Goal: Complete application form

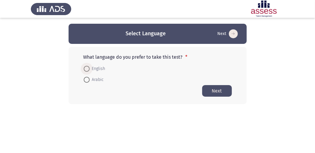
click at [86, 66] on span at bounding box center [87, 69] width 6 height 6
click at [86, 66] on input "English" at bounding box center [87, 69] width 6 height 6
radio input "true"
click at [213, 92] on button "Next" at bounding box center [217, 91] width 30 height 12
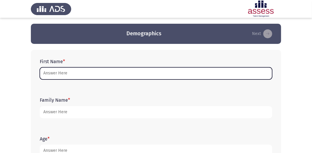
click at [52, 72] on input "First Name *" at bounding box center [156, 73] width 232 height 12
type input "l"
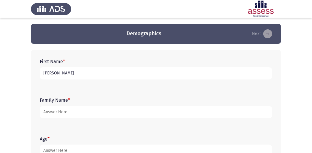
type input "[PERSON_NAME]"
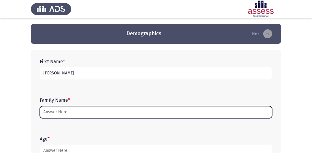
click at [72, 111] on input "Family Name *" at bounding box center [156, 112] width 232 height 12
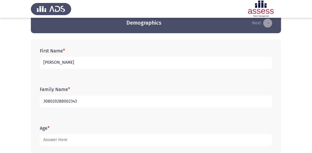
scroll to position [39, 0]
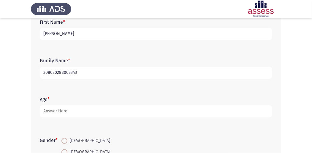
type input "308020288002343"
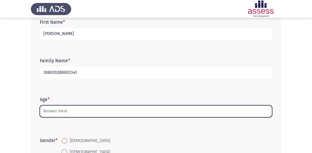
click at [68, 114] on input "Age *" at bounding box center [156, 111] width 232 height 12
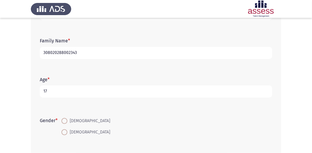
scroll to position [79, 0]
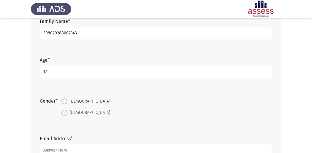
type input "17"
click at [66, 113] on span at bounding box center [64, 113] width 6 height 6
click at [66, 113] on input "[DEMOGRAPHIC_DATA]" at bounding box center [64, 113] width 6 height 6
radio input "true"
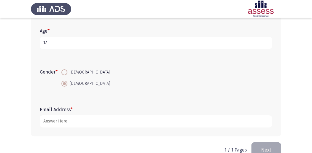
scroll to position [101, 0]
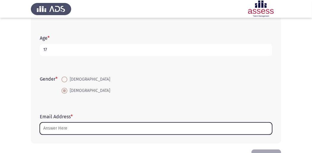
click at [66, 128] on input "Email Address *" at bounding box center [156, 129] width 232 height 12
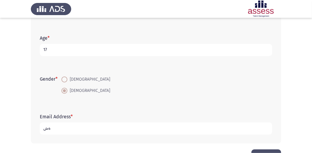
type input "ة"
type input "a"
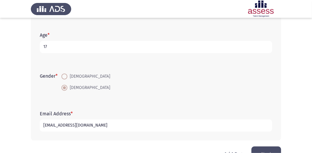
scroll to position [121, 0]
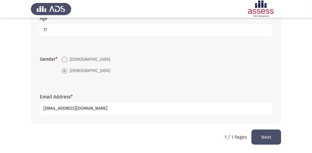
type input "[EMAIL_ADDRESS][DOMAIN_NAME]"
click at [258, 132] on button "Next" at bounding box center [266, 137] width 30 height 15
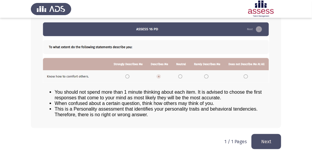
scroll to position [82, 0]
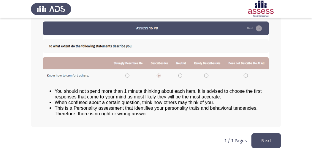
click at [265, 140] on button "Next" at bounding box center [266, 140] width 30 height 15
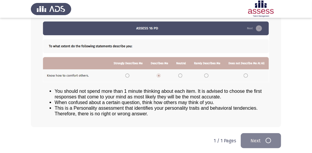
scroll to position [0, 0]
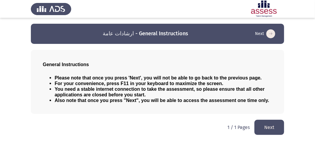
click at [263, 125] on button "Next" at bounding box center [269, 127] width 30 height 15
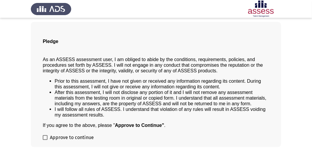
scroll to position [48, 0]
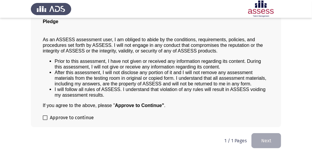
click at [47, 115] on span at bounding box center [45, 117] width 5 height 5
click at [45, 120] on input "Approve to continue" at bounding box center [45, 120] width 0 height 0
checkbox input "true"
click at [266, 143] on button "Next" at bounding box center [266, 140] width 30 height 15
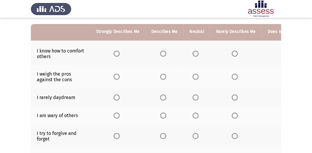
scroll to position [59, 0]
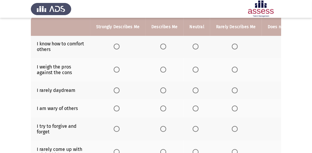
click at [163, 47] on span "Select an option" at bounding box center [163, 47] width 6 height 6
click at [163, 47] on input "Select an option" at bounding box center [163, 47] width 6 height 6
click at [162, 70] on span "Select an option" at bounding box center [163, 70] width 6 height 6
click at [162, 70] on input "Select an option" at bounding box center [163, 70] width 6 height 6
click at [195, 90] on span "Select an option" at bounding box center [196, 91] width 6 height 6
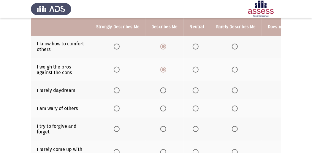
click at [195, 90] on input "Select an option" at bounding box center [196, 91] width 6 height 6
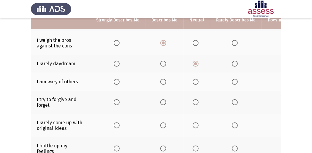
scroll to position [79, 0]
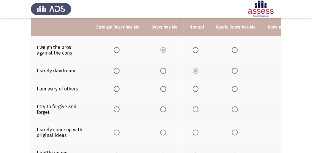
click at [232, 108] on span "Select an option" at bounding box center [235, 110] width 6 height 6
click at [232, 108] on input "Select an option" at bounding box center [235, 110] width 6 height 6
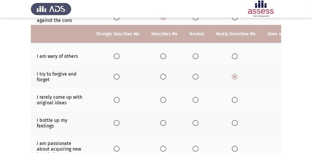
scroll to position [119, 0]
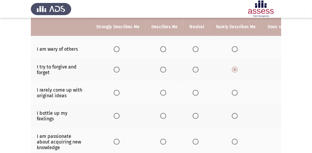
click at [233, 92] on span "Select an option" at bounding box center [235, 93] width 6 height 6
click at [233, 92] on input "Select an option" at bounding box center [235, 93] width 6 height 6
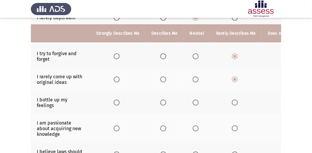
scroll to position [138, 0]
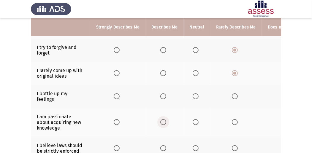
click at [165, 121] on span "Select an option" at bounding box center [163, 122] width 6 height 6
click at [165, 121] on input "Select an option" at bounding box center [163, 122] width 6 height 6
click at [195, 94] on span "Select an option" at bounding box center [196, 96] width 6 height 6
click at [195, 94] on input "Select an option" at bounding box center [196, 96] width 6 height 6
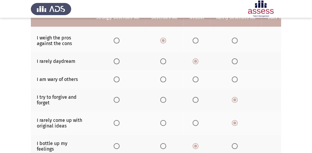
scroll to position [79, 0]
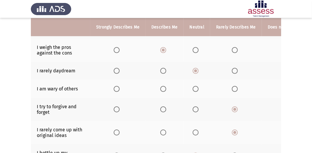
click at [195, 90] on span "Select an option" at bounding box center [196, 89] width 6 height 6
click at [195, 90] on input "Select an option" at bounding box center [196, 89] width 6 height 6
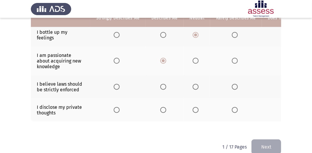
scroll to position [191, 0]
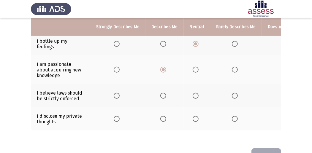
click at [232, 118] on span "Select an option" at bounding box center [235, 119] width 6 height 6
click at [232, 118] on input "Select an option" at bounding box center [235, 119] width 6 height 6
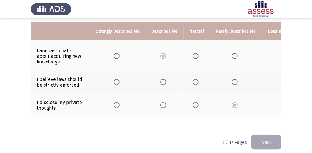
scroll to position [211, 0]
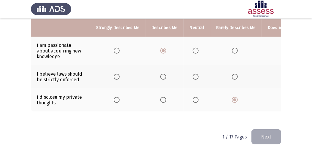
click at [162, 75] on span "Select an option" at bounding box center [163, 77] width 6 height 6
click at [162, 75] on input "Select an option" at bounding box center [163, 77] width 6 height 6
click at [266, 135] on button "Next" at bounding box center [266, 136] width 30 height 15
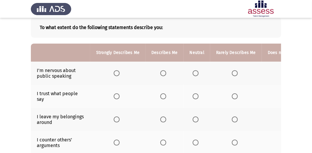
scroll to position [39, 0]
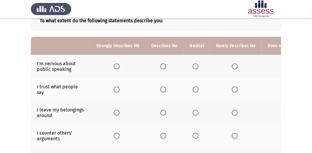
click at [193, 66] on span "Select an option" at bounding box center [196, 66] width 6 height 6
click at [193, 66] on input "Select an option" at bounding box center [196, 66] width 6 height 6
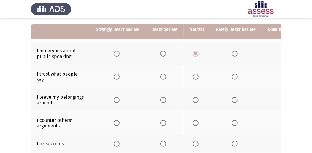
scroll to position [59, 0]
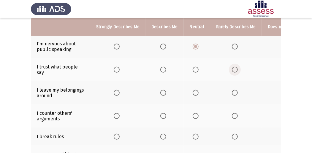
click at [232, 69] on span "Select an option" at bounding box center [235, 70] width 6 height 6
click at [232, 69] on input "Select an option" at bounding box center [235, 70] width 6 height 6
click at [232, 93] on span "Select an option" at bounding box center [235, 93] width 6 height 6
click at [232, 93] on input "Select an option" at bounding box center [235, 93] width 6 height 6
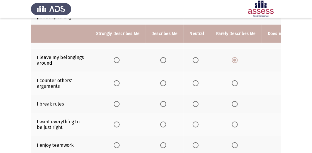
scroll to position [99, 0]
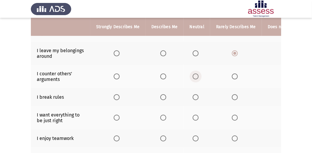
click at [194, 75] on span "Select an option" at bounding box center [196, 77] width 6 height 6
click at [194, 75] on input "Select an option" at bounding box center [196, 77] width 6 height 6
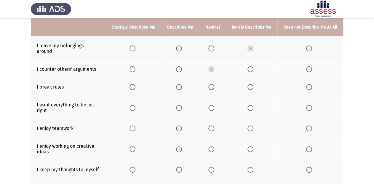
drag, startPoint x: 299, startPoint y: 0, endPoint x: 266, endPoint y: 59, distance: 67.6
click at [266, 60] on th at bounding box center [252, 69] width 52 height 18
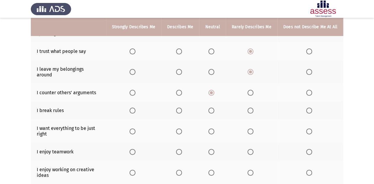
scroll to position [75, 0]
click at [310, 108] on span "Select an option" at bounding box center [309, 111] width 6 height 6
click at [310, 108] on input "Select an option" at bounding box center [309, 111] width 6 height 6
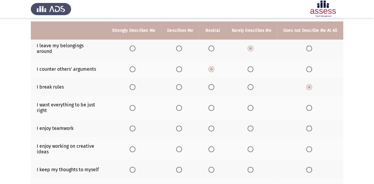
scroll to position [123, 0]
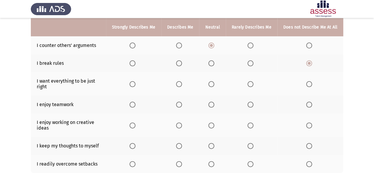
click at [136, 81] on span "Select an option" at bounding box center [133, 84] width 6 height 6
click at [136, 81] on input "Select an option" at bounding box center [133, 84] width 6 height 6
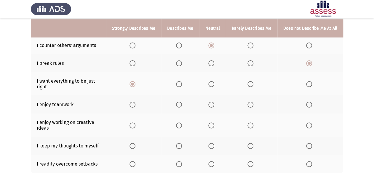
scroll to position [146, 0]
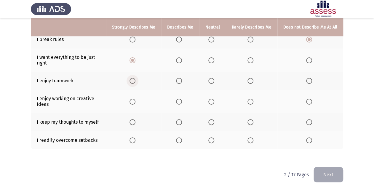
click at [134, 78] on span "Select an option" at bounding box center [133, 81] width 6 height 6
click at [134, 78] on input "Select an option" at bounding box center [133, 81] width 6 height 6
click at [134, 98] on span "Select an option" at bounding box center [133, 101] width 6 height 6
click at [134, 98] on input "Select an option" at bounding box center [133, 101] width 6 height 6
click at [214, 119] on span "Select an option" at bounding box center [212, 122] width 6 height 6
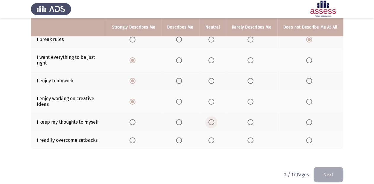
click at [214, 119] on input "Select an option" at bounding box center [212, 122] width 6 height 6
click at [212, 137] on span "Select an option" at bounding box center [212, 140] width 6 height 6
click at [212, 137] on input "Select an option" at bounding box center [212, 140] width 6 height 6
click at [314, 153] on button "Next" at bounding box center [329, 174] width 30 height 15
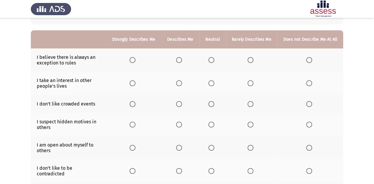
scroll to position [47, 0]
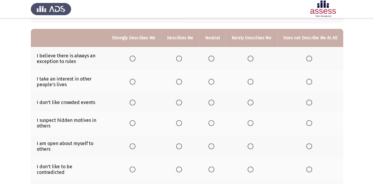
click at [180, 60] on span "Select an option" at bounding box center [179, 58] width 6 height 6
click at [180, 60] on input "Select an option" at bounding box center [179, 58] width 6 height 6
click at [182, 82] on span "Select an option" at bounding box center [179, 82] width 6 height 6
click at [182, 82] on input "Select an option" at bounding box center [179, 82] width 6 height 6
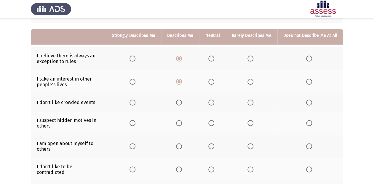
scroll to position [71, 0]
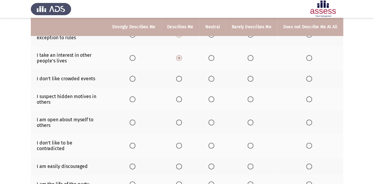
click at [181, 79] on span "Select an option" at bounding box center [179, 79] width 6 height 6
click at [181, 79] on input "Select an option" at bounding box center [179, 79] width 6 height 6
click at [212, 100] on span "Select an option" at bounding box center [212, 99] width 6 height 6
click at [212, 100] on input "Select an option" at bounding box center [212, 99] width 6 height 6
click at [252, 122] on span "Select an option" at bounding box center [251, 122] width 6 height 6
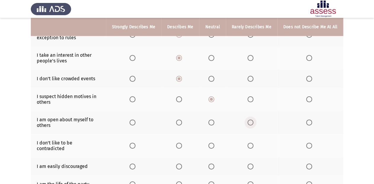
click at [252, 122] on input "Select an option" at bounding box center [251, 122] width 6 height 6
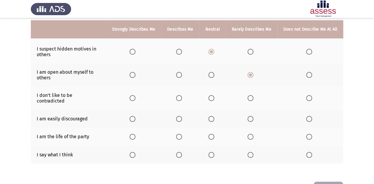
scroll to position [136, 0]
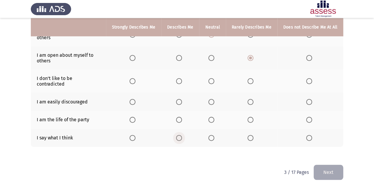
click at [181, 135] on span "Select an option" at bounding box center [179, 138] width 6 height 6
click at [181, 135] on input "Select an option" at bounding box center [179, 138] width 6 height 6
click at [214, 117] on span "Select an option" at bounding box center [212, 120] width 6 height 6
click at [214, 117] on input "Select an option" at bounding box center [212, 120] width 6 height 6
click at [213, 80] on span "Select an option" at bounding box center [212, 81] width 6 height 6
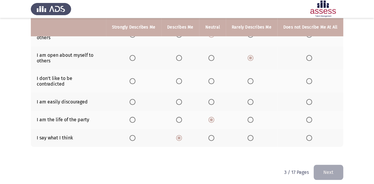
click at [213, 80] on input "Select an option" at bounding box center [212, 81] width 6 height 6
click at [214, 99] on span "Select an option" at bounding box center [212, 102] width 6 height 6
click at [214, 99] on input "Select an option" at bounding box center [212, 102] width 6 height 6
click at [314, 153] on button "Next" at bounding box center [329, 171] width 30 height 15
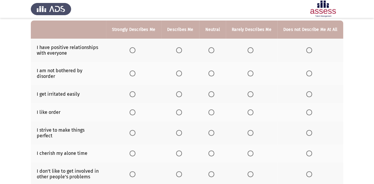
scroll to position [47, 0]
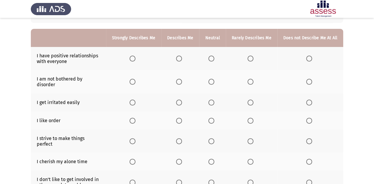
click at [214, 58] on span "Select an option" at bounding box center [212, 58] width 6 height 6
click at [214, 58] on input "Select an option" at bounding box center [212, 58] width 6 height 6
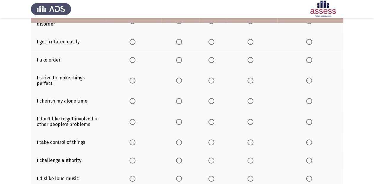
scroll to position [119, 0]
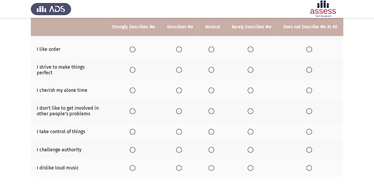
click at [136, 108] on span "Select an option" at bounding box center [133, 111] width 6 height 6
click at [136, 108] on input "Select an option" at bounding box center [133, 111] width 6 height 6
click at [252, 128] on span "Select an option" at bounding box center [251, 131] width 6 height 6
click at [252, 128] on input "Select an option" at bounding box center [251, 131] width 6 height 6
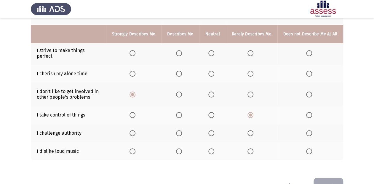
scroll to position [142, 0]
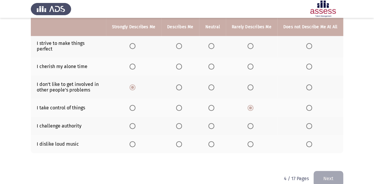
click at [214, 123] on span "Select an option" at bounding box center [212, 126] width 6 height 6
click at [214, 123] on input "Select an option" at bounding box center [212, 126] width 6 height 6
click at [309, 141] on span "Select an option" at bounding box center [309, 144] width 6 height 6
click at [309, 141] on input "Select an option" at bounding box center [309, 144] width 6 height 6
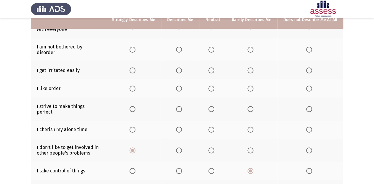
scroll to position [71, 0]
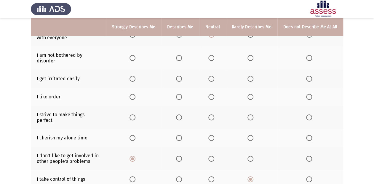
click at [136, 135] on span "Select an option" at bounding box center [133, 138] width 6 height 6
click at [136, 135] on input "Select an option" at bounding box center [133, 138] width 6 height 6
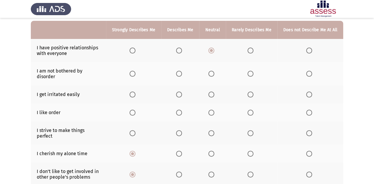
scroll to position [47, 0]
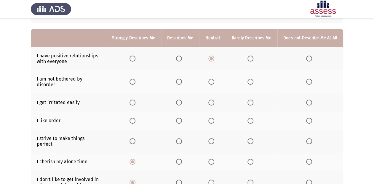
click at [213, 138] on span "Select an option" at bounding box center [212, 141] width 6 height 6
click at [213, 138] on input "Select an option" at bounding box center [212, 141] width 6 height 6
click at [213, 117] on span "Select an option" at bounding box center [212, 120] width 6 height 6
click at [213, 117] on input "Select an option" at bounding box center [212, 120] width 6 height 6
click at [213, 99] on span "Select an option" at bounding box center [212, 102] width 6 height 6
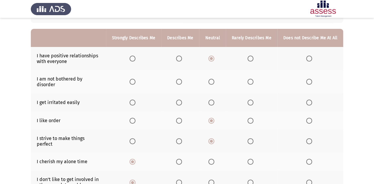
click at [213, 99] on input "Select an option" at bounding box center [212, 102] width 6 height 6
click at [252, 80] on span "Select an option" at bounding box center [251, 82] width 6 height 6
click at [252, 80] on input "Select an option" at bounding box center [251, 82] width 6 height 6
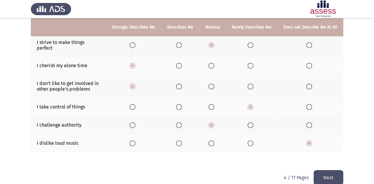
scroll to position [144, 0]
click at [314, 153] on button "Next" at bounding box center [329, 176] width 30 height 15
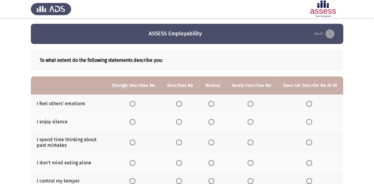
scroll to position [24, 0]
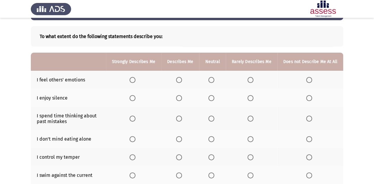
click at [180, 80] on span "Select an option" at bounding box center [179, 80] width 6 height 6
click at [180, 80] on input "Select an option" at bounding box center [179, 80] width 6 height 6
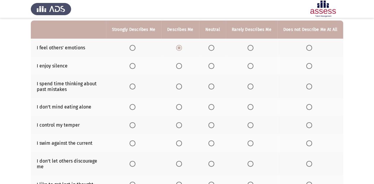
scroll to position [47, 0]
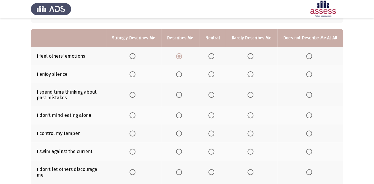
click at [181, 75] on span "Select an option" at bounding box center [179, 74] width 6 height 6
click at [181, 75] on input "Select an option" at bounding box center [179, 74] width 6 height 6
click at [136, 96] on span "Select an option" at bounding box center [133, 95] width 6 height 6
click at [136, 96] on input "Select an option" at bounding box center [133, 95] width 6 height 6
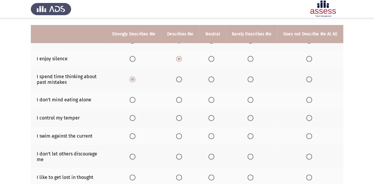
scroll to position [71, 0]
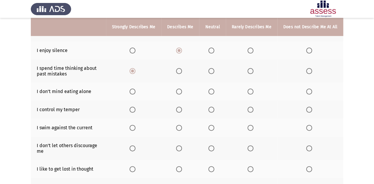
click at [134, 92] on span "Select an option" at bounding box center [133, 91] width 6 height 6
click at [134, 92] on input "Select an option" at bounding box center [133, 91] width 6 height 6
click at [180, 111] on span "Select an option" at bounding box center [179, 110] width 6 height 6
click at [180, 111] on input "Select an option" at bounding box center [179, 110] width 6 height 6
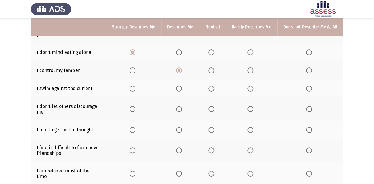
scroll to position [119, 0]
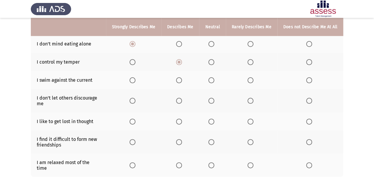
click at [212, 80] on span "Select an option" at bounding box center [212, 80] width 6 height 6
click at [212, 80] on input "Select an option" at bounding box center [212, 80] width 6 height 6
click at [214, 102] on span "Select an option" at bounding box center [212, 101] width 6 height 6
click at [214, 102] on input "Select an option" at bounding box center [212, 101] width 6 height 6
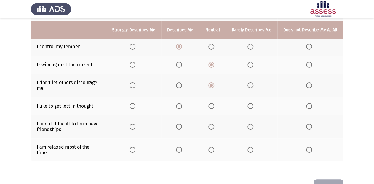
scroll to position [142, 0]
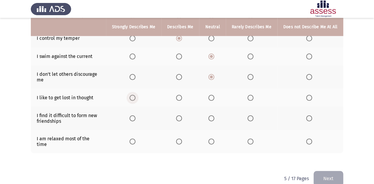
click at [134, 98] on span "Select an option" at bounding box center [133, 98] width 6 height 6
click at [134, 98] on input "Select an option" at bounding box center [133, 98] width 6 height 6
click at [214, 119] on span "Select an option" at bounding box center [212, 118] width 6 height 6
click at [214, 119] on input "Select an option" at bounding box center [212, 118] width 6 height 6
click at [253, 138] on span "Select an option" at bounding box center [251, 141] width 6 height 6
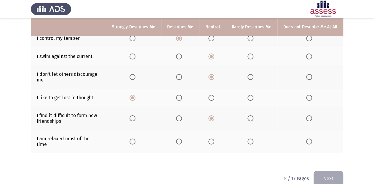
click at [253, 138] on input "Select an option" at bounding box center [251, 141] width 6 height 6
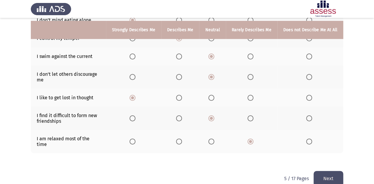
scroll to position [148, 0]
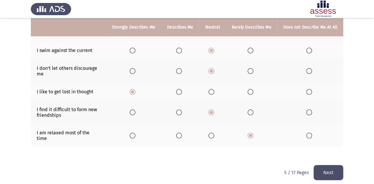
click at [314, 153] on button "Next" at bounding box center [329, 172] width 30 height 15
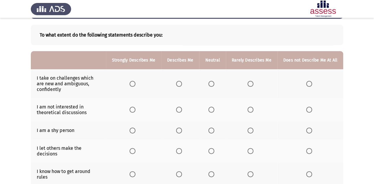
scroll to position [47, 0]
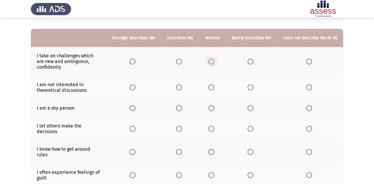
click at [212, 62] on span "Select an option" at bounding box center [212, 61] width 6 height 6
click at [212, 62] on input "Select an option" at bounding box center [212, 61] width 6 height 6
click at [212, 87] on span "Select an option" at bounding box center [212, 87] width 6 height 6
click at [212, 87] on input "Select an option" at bounding box center [212, 87] width 6 height 6
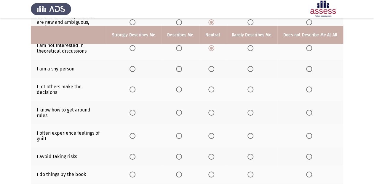
scroll to position [95, 0]
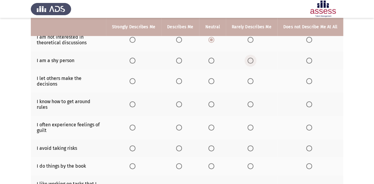
click at [250, 61] on span "Select an option" at bounding box center [251, 61] width 6 height 6
click at [250, 61] on input "Select an option" at bounding box center [251, 61] width 6 height 6
click at [214, 61] on span "Select an option" at bounding box center [212, 61] width 6 height 6
click at [214, 61] on input "Select an option" at bounding box center [212, 61] width 6 height 6
click at [252, 80] on span "Select an option" at bounding box center [251, 81] width 6 height 6
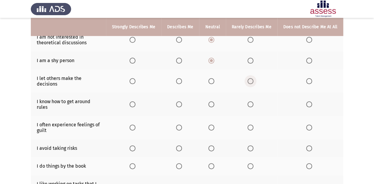
click at [252, 80] on input "Select an option" at bounding box center [251, 81] width 6 height 6
click at [214, 79] on span "Select an option" at bounding box center [212, 81] width 6 height 6
click at [214, 79] on input "Select an option" at bounding box center [212, 81] width 6 height 6
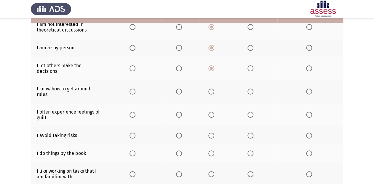
scroll to position [119, 0]
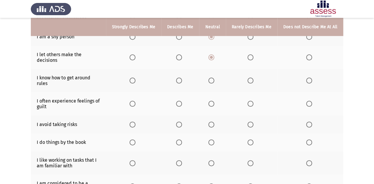
click at [181, 77] on span "Select an option" at bounding box center [179, 80] width 6 height 6
click at [181, 77] on input "Select an option" at bounding box center [179, 80] width 6 height 6
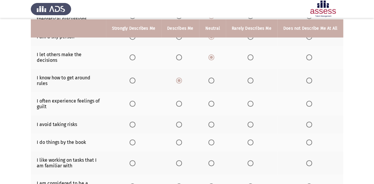
scroll to position [142, 0]
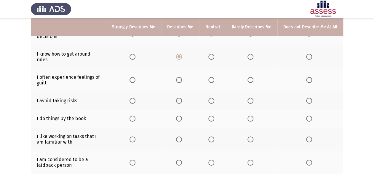
click at [181, 77] on span "Select an option" at bounding box center [179, 80] width 6 height 6
click at [181, 77] on input "Select an option" at bounding box center [179, 80] width 6 height 6
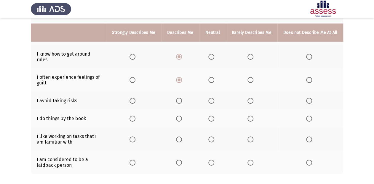
scroll to position [166, 0]
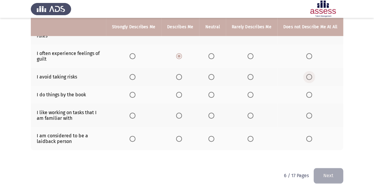
click at [309, 74] on span "Select an option" at bounding box center [309, 77] width 6 height 6
click at [309, 74] on input "Select an option" at bounding box center [309, 77] width 6 height 6
click at [213, 92] on span "Select an option" at bounding box center [212, 95] width 6 height 6
click at [213, 92] on input "Select an option" at bounding box center [212, 95] width 6 height 6
click at [135, 112] on span "Select an option" at bounding box center [133, 115] width 6 height 6
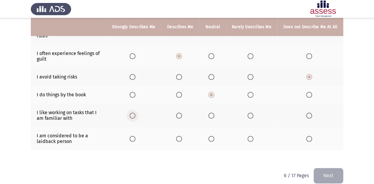
click at [135, 112] on input "Select an option" at bounding box center [133, 115] width 6 height 6
click at [211, 136] on span "Select an option" at bounding box center [212, 139] width 6 height 6
click at [211, 136] on input "Select an option" at bounding box center [212, 139] width 6 height 6
click at [314, 153] on button "Next" at bounding box center [329, 175] width 30 height 15
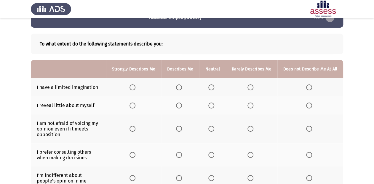
scroll to position [24, 0]
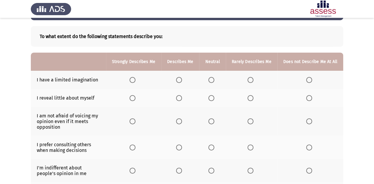
click at [214, 81] on span "Select an option" at bounding box center [212, 80] width 6 height 6
click at [214, 81] on input "Select an option" at bounding box center [212, 80] width 6 height 6
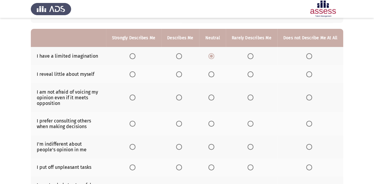
click at [214, 74] on span "Select an option" at bounding box center [212, 74] width 6 height 6
click at [214, 74] on input "Select an option" at bounding box center [212, 74] width 6 height 6
click at [181, 98] on span "Select an option" at bounding box center [179, 97] width 6 height 6
click at [181, 98] on input "Select an option" at bounding box center [179, 97] width 6 height 6
click at [134, 98] on span "Select an option" at bounding box center [133, 97] width 6 height 6
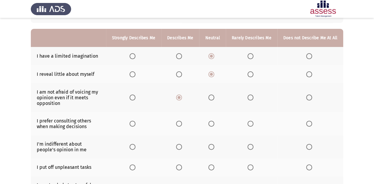
click at [134, 98] on input "Select an option" at bounding box center [133, 97] width 6 height 6
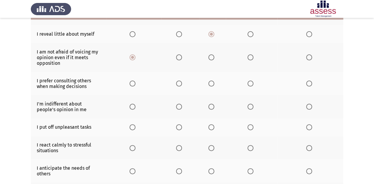
scroll to position [95, 0]
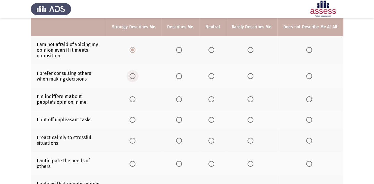
click at [136, 75] on span "Select an option" at bounding box center [133, 76] width 6 height 6
click at [136, 75] on input "Select an option" at bounding box center [133, 76] width 6 height 6
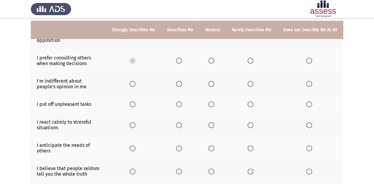
scroll to position [119, 0]
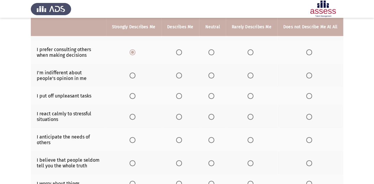
click at [212, 76] on span "Select an option" at bounding box center [212, 75] width 6 height 6
click at [212, 76] on input "Select an option" at bounding box center [212, 75] width 6 height 6
click at [251, 97] on span "Select an option" at bounding box center [251, 96] width 6 height 6
click at [251, 97] on input "Select an option" at bounding box center [251, 96] width 6 height 6
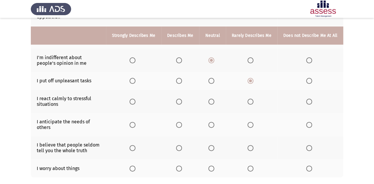
scroll to position [142, 0]
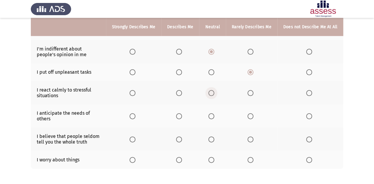
click at [214, 94] on span "Select an option" at bounding box center [212, 93] width 6 height 6
click at [214, 94] on input "Select an option" at bounding box center [212, 93] width 6 height 6
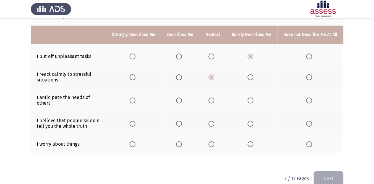
scroll to position [166, 0]
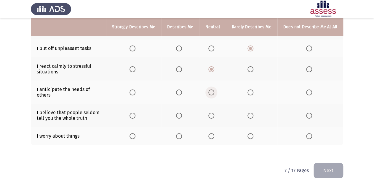
click at [212, 95] on span "Select an option" at bounding box center [212, 92] width 6 height 6
click at [212, 95] on input "Select an option" at bounding box center [212, 92] width 6 height 6
click at [179, 116] on span "Select an option" at bounding box center [179, 115] width 6 height 6
click at [179, 116] on input "Select an option" at bounding box center [179, 115] width 6 height 6
click at [213, 136] on span "Select an option" at bounding box center [212, 136] width 6 height 6
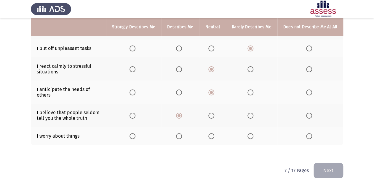
click at [213, 136] on input "Select an option" at bounding box center [212, 136] width 6 height 6
click at [314, 153] on button "Next" at bounding box center [329, 170] width 30 height 15
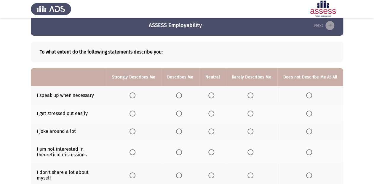
scroll to position [24, 0]
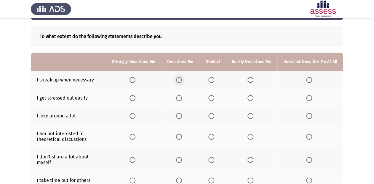
click at [182, 80] on span "Select an option" at bounding box center [179, 80] width 6 height 6
click at [182, 80] on input "Select an option" at bounding box center [179, 80] width 6 height 6
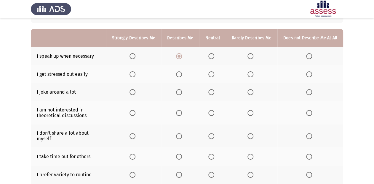
click at [180, 75] on span "Select an option" at bounding box center [179, 74] width 6 height 6
click at [180, 75] on input "Select an option" at bounding box center [179, 74] width 6 height 6
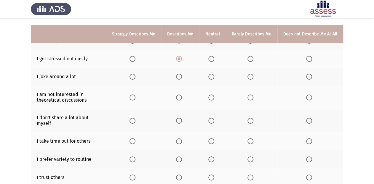
scroll to position [71, 0]
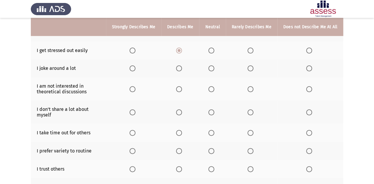
click at [182, 69] on span "Select an option" at bounding box center [179, 68] width 6 height 6
click at [182, 69] on input "Select an option" at bounding box center [179, 68] width 6 height 6
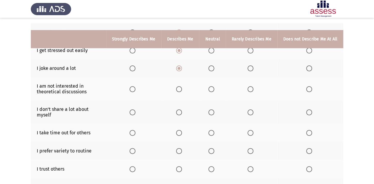
scroll to position [95, 0]
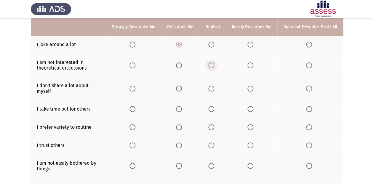
click at [213, 65] on span "Select an option" at bounding box center [212, 65] width 6 height 6
click at [213, 65] on input "Select an option" at bounding box center [212, 65] width 6 height 6
click at [212, 88] on span "Select an option" at bounding box center [212, 88] width 6 height 6
click at [212, 88] on input "Select an option" at bounding box center [212, 88] width 6 height 6
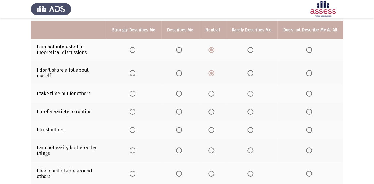
scroll to position [119, 0]
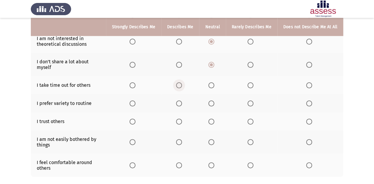
click at [182, 85] on span "Select an option" at bounding box center [179, 85] width 6 height 6
click at [182, 85] on input "Select an option" at bounding box center [179, 85] width 6 height 6
click at [252, 104] on span "Select an option" at bounding box center [251, 103] width 6 height 6
click at [252, 104] on input "Select an option" at bounding box center [251, 103] width 6 height 6
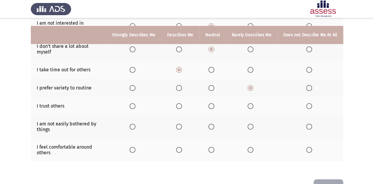
scroll to position [142, 0]
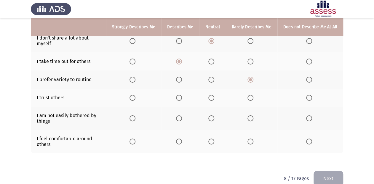
click at [250, 97] on span "Select an option" at bounding box center [251, 98] width 6 height 6
click at [250, 97] on input "Select an option" at bounding box center [251, 98] width 6 height 6
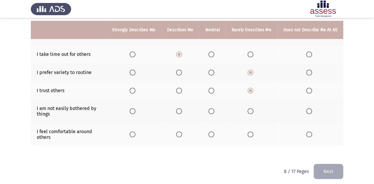
scroll to position [154, 0]
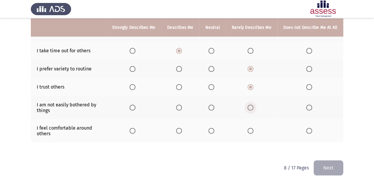
click at [252, 108] on span "Select an option" at bounding box center [251, 107] width 6 height 6
click at [252, 108] on input "Select an option" at bounding box center [251, 107] width 6 height 6
click at [212, 132] on span "Select an option" at bounding box center [212, 131] width 6 height 6
click at [212, 132] on input "Select an option" at bounding box center [212, 131] width 6 height 6
click at [314, 153] on button "Next" at bounding box center [329, 167] width 30 height 15
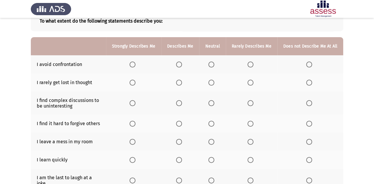
scroll to position [47, 0]
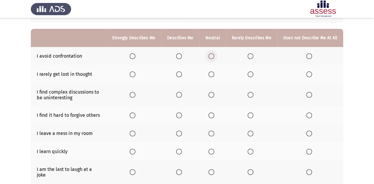
click at [213, 57] on span "Select an option" at bounding box center [212, 56] width 6 height 6
click at [213, 57] on input "Select an option" at bounding box center [212, 56] width 6 height 6
click at [310, 74] on span "Select an option" at bounding box center [309, 74] width 6 height 6
click at [310, 74] on input "Select an option" at bounding box center [309, 74] width 6 height 6
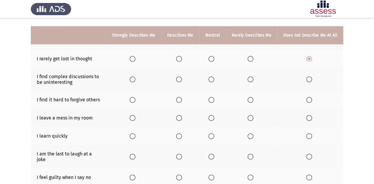
scroll to position [71, 0]
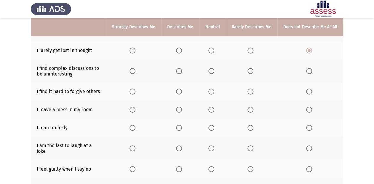
click at [253, 71] on span "Select an option" at bounding box center [251, 71] width 6 height 6
click at [253, 71] on input "Select an option" at bounding box center [251, 71] width 6 height 6
click at [214, 92] on span "Select an option" at bounding box center [212, 91] width 6 height 6
click at [214, 92] on input "Select an option" at bounding box center [212, 91] width 6 height 6
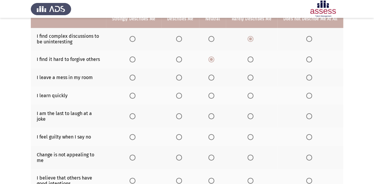
scroll to position [95, 0]
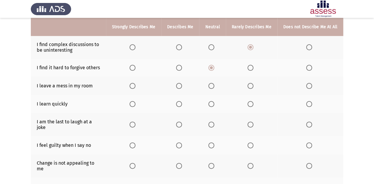
click at [310, 85] on span "Select an option" at bounding box center [309, 86] width 6 height 6
click at [310, 85] on input "Select an option" at bounding box center [309, 86] width 6 height 6
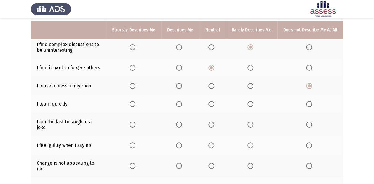
scroll to position [119, 0]
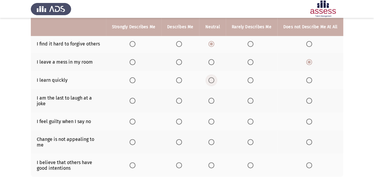
click at [214, 80] on span "Select an option" at bounding box center [212, 80] width 6 height 6
click at [214, 80] on input "Select an option" at bounding box center [212, 80] width 6 height 6
click at [311, 98] on span "Select an option" at bounding box center [309, 101] width 6 height 6
click at [311, 98] on input "Select an option" at bounding box center [309, 101] width 6 height 6
click at [136, 118] on span "Select an option" at bounding box center [133, 121] width 6 height 6
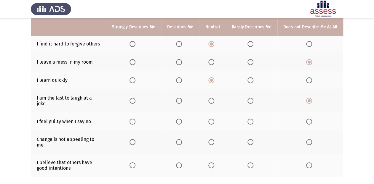
click at [136, 118] on input "Select an option" at bounding box center [133, 121] width 6 height 6
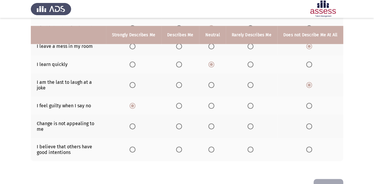
scroll to position [142, 0]
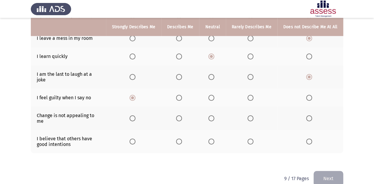
click at [310, 115] on span "Select an option" at bounding box center [309, 118] width 6 height 6
click at [310, 115] on input "Select an option" at bounding box center [309, 118] width 6 height 6
click at [310, 138] on span "Select an option" at bounding box center [309, 141] width 6 height 6
click at [310, 138] on input "Select an option" at bounding box center [309, 141] width 6 height 6
click at [314, 153] on button "Next" at bounding box center [329, 178] width 30 height 15
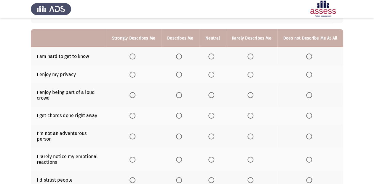
scroll to position [47, 0]
click at [253, 56] on span "Select an option" at bounding box center [251, 56] width 6 height 6
click at [253, 56] on input "Select an option" at bounding box center [251, 56] width 6 height 6
click at [134, 73] on span "Select an option" at bounding box center [133, 74] width 6 height 6
click at [134, 73] on input "Select an option" at bounding box center [133, 74] width 6 height 6
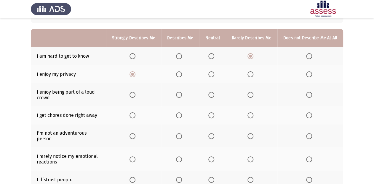
click at [180, 94] on span "Select an option" at bounding box center [179, 95] width 6 height 6
click at [180, 94] on input "Select an option" at bounding box center [179, 95] width 6 height 6
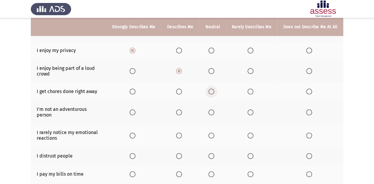
click at [211, 91] on span "Select an option" at bounding box center [212, 91] width 6 height 6
click at [211, 91] on input "Select an option" at bounding box center [212, 91] width 6 height 6
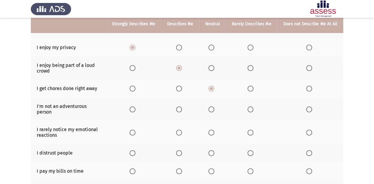
scroll to position [95, 0]
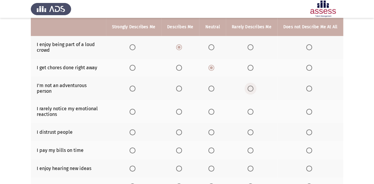
click at [252, 88] on span "Select an option" at bounding box center [251, 88] width 6 height 6
click at [252, 88] on input "Select an option" at bounding box center [251, 88] width 6 height 6
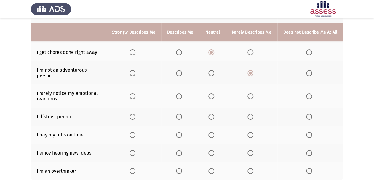
scroll to position [119, 0]
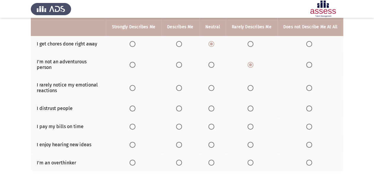
click at [310, 85] on span "Select an option" at bounding box center [309, 88] width 6 height 6
click at [310, 85] on input "Select an option" at bounding box center [309, 88] width 6 height 6
click at [212, 105] on span "Select an option" at bounding box center [212, 108] width 6 height 6
click at [212, 105] on input "Select an option" at bounding box center [212, 108] width 6 height 6
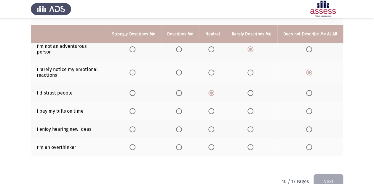
scroll to position [142, 0]
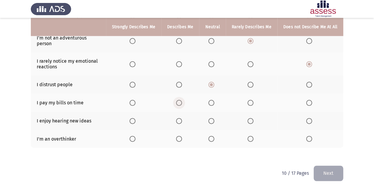
click at [180, 100] on span "Select an option" at bounding box center [179, 103] width 6 height 6
click at [180, 100] on input "Select an option" at bounding box center [179, 103] width 6 height 6
click at [136, 118] on span "Select an option" at bounding box center [133, 121] width 6 height 6
click at [136, 118] on input "Select an option" at bounding box center [133, 121] width 6 height 6
click at [134, 136] on span "Select an option" at bounding box center [133, 139] width 6 height 6
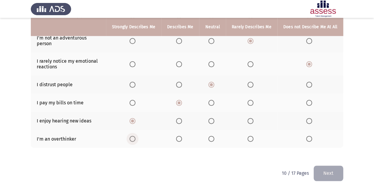
click at [134, 136] on input "Select an option" at bounding box center [133, 139] width 6 height 6
click at [314, 153] on button "Next" at bounding box center [329, 172] width 30 height 15
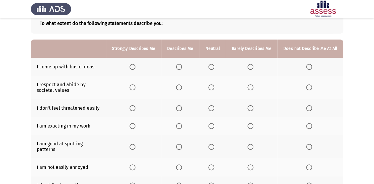
scroll to position [47, 0]
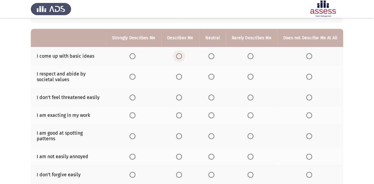
click at [182, 55] on span "Select an option" at bounding box center [179, 56] width 6 height 6
click at [182, 55] on input "Select an option" at bounding box center [179, 56] width 6 height 6
click at [212, 77] on span "Select an option" at bounding box center [212, 77] width 6 height 6
click at [212, 77] on input "Select an option" at bounding box center [212, 77] width 6 height 6
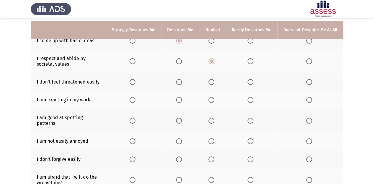
scroll to position [71, 0]
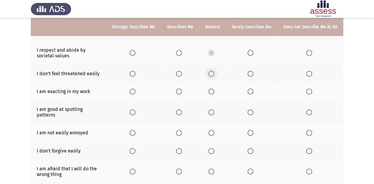
click at [212, 74] on span "Select an option" at bounding box center [212, 74] width 6 height 6
click at [212, 74] on input "Select an option" at bounding box center [212, 74] width 6 height 6
click at [212, 90] on span "Select an option" at bounding box center [212, 91] width 6 height 6
click at [212, 90] on input "Select an option" at bounding box center [212, 91] width 6 height 6
click at [134, 109] on span "Select an option" at bounding box center [133, 112] width 6 height 6
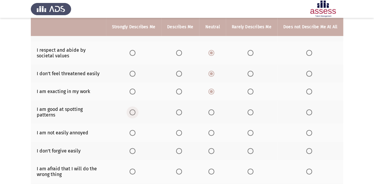
click at [134, 109] on input "Select an option" at bounding box center [133, 112] width 6 height 6
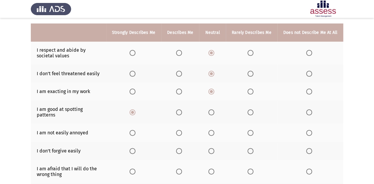
scroll to position [95, 0]
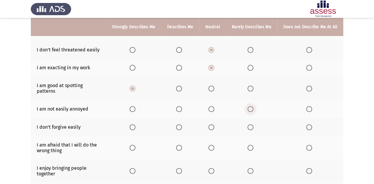
click at [250, 106] on span "Select an option" at bounding box center [251, 109] width 6 height 6
click at [250, 106] on input "Select an option" at bounding box center [251, 109] width 6 height 6
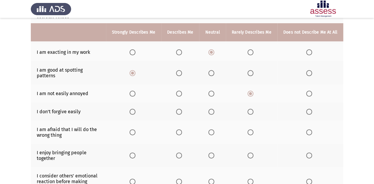
scroll to position [119, 0]
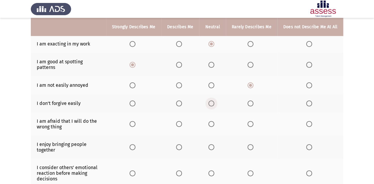
click at [212, 100] on span "Select an option" at bounding box center [212, 103] width 6 height 6
click at [212, 100] on input "Select an option" at bounding box center [212, 103] width 6 height 6
click at [180, 121] on span "Select an option" at bounding box center [179, 124] width 6 height 6
click at [180, 121] on input "Select an option" at bounding box center [179, 124] width 6 height 6
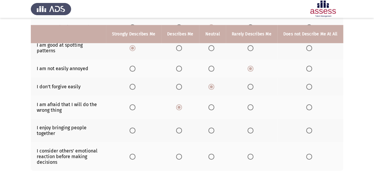
scroll to position [142, 0]
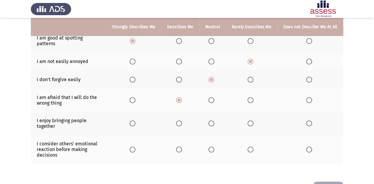
click at [136, 120] on span "Select an option" at bounding box center [133, 123] width 6 height 6
click at [136, 120] on input "Select an option" at bounding box center [133, 123] width 6 height 6
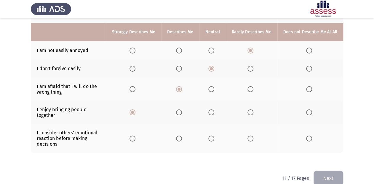
scroll to position [159, 0]
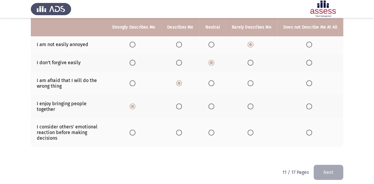
click at [182, 129] on span "Select an option" at bounding box center [179, 132] width 6 height 6
click at [182, 129] on input "Select an option" at bounding box center [179, 132] width 6 height 6
click at [314, 153] on button "Next" at bounding box center [329, 171] width 30 height 15
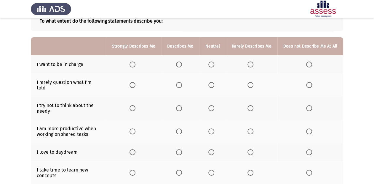
scroll to position [47, 0]
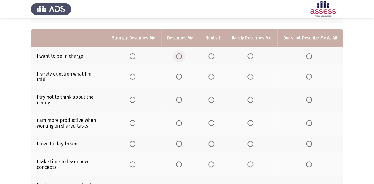
click at [180, 57] on span "Select an option" at bounding box center [179, 56] width 6 height 6
click at [180, 57] on input "Select an option" at bounding box center [179, 56] width 6 height 6
click at [253, 76] on span "Select an option" at bounding box center [251, 77] width 6 height 6
click at [253, 76] on input "Select an option" at bounding box center [251, 77] width 6 height 6
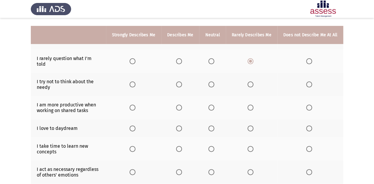
scroll to position [71, 0]
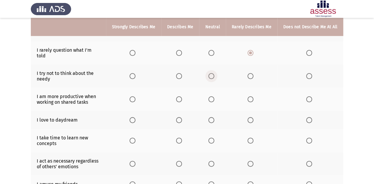
click at [212, 73] on span "Select an option" at bounding box center [212, 76] width 6 height 6
click at [212, 73] on input "Select an option" at bounding box center [212, 76] width 6 height 6
click at [134, 96] on span "Select an option" at bounding box center [133, 99] width 6 height 6
click at [134, 96] on input "Select an option" at bounding box center [133, 99] width 6 height 6
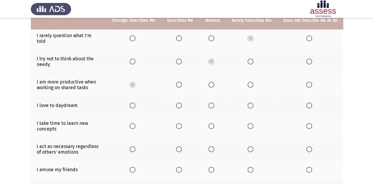
scroll to position [95, 0]
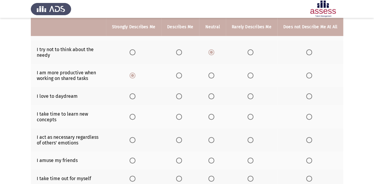
click at [136, 93] on span "Select an option" at bounding box center [133, 96] width 6 height 6
click at [136, 93] on input "Select an option" at bounding box center [133, 96] width 6 height 6
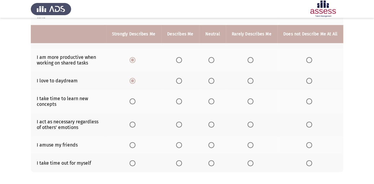
scroll to position [119, 0]
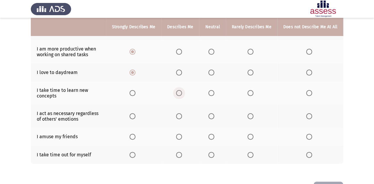
click at [182, 90] on span "Select an option" at bounding box center [179, 93] width 6 height 6
click at [182, 90] on input "Select an option" at bounding box center [179, 93] width 6 height 6
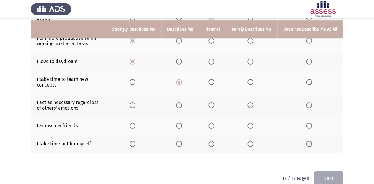
scroll to position [136, 0]
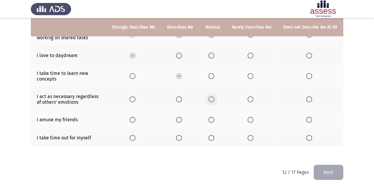
click at [212, 96] on span "Select an option" at bounding box center [212, 99] width 6 height 6
click at [212, 96] on input "Select an option" at bounding box center [212, 99] width 6 height 6
click at [213, 117] on span "Select an option" at bounding box center [212, 120] width 6 height 6
click at [213, 117] on input "Select an option" at bounding box center [212, 120] width 6 height 6
click at [136, 135] on span "Select an option" at bounding box center [133, 138] width 6 height 6
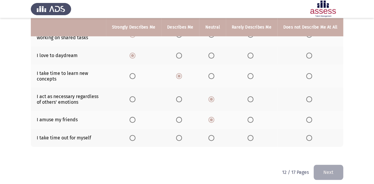
click at [136, 135] on input "Select an option" at bounding box center [133, 138] width 6 height 6
click at [314, 153] on button "Next" at bounding box center [329, 171] width 30 height 15
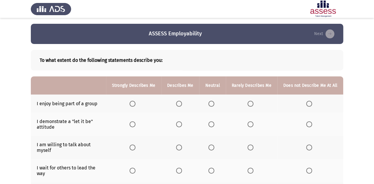
scroll to position [24, 0]
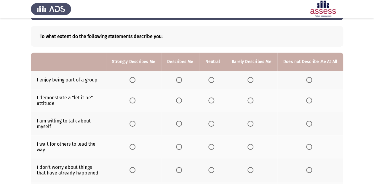
click at [136, 80] on span "Select an option" at bounding box center [133, 80] width 6 height 6
click at [136, 80] on input "Select an option" at bounding box center [133, 80] width 6 height 6
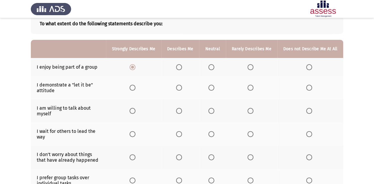
scroll to position [47, 0]
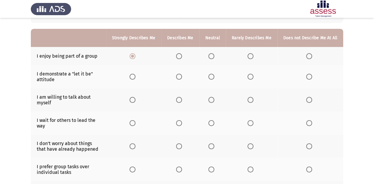
click at [134, 77] on span "Select an option" at bounding box center [133, 77] width 6 height 6
click at [134, 77] on input "Select an option" at bounding box center [133, 77] width 6 height 6
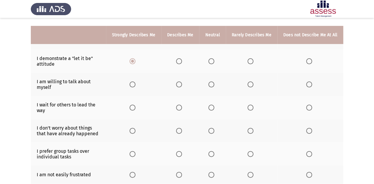
scroll to position [71, 0]
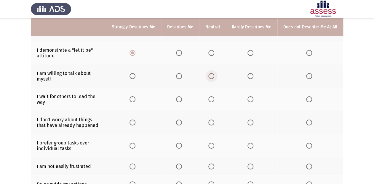
click at [212, 77] on span "Select an option" at bounding box center [212, 76] width 6 height 6
click at [212, 77] on input "Select an option" at bounding box center [212, 76] width 6 height 6
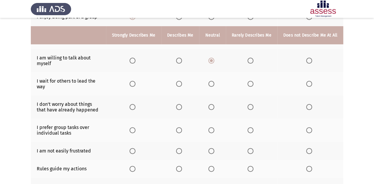
scroll to position [95, 0]
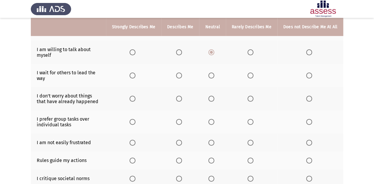
click at [212, 76] on span "Select an option" at bounding box center [212, 75] width 6 height 6
click at [212, 76] on input "Select an option" at bounding box center [212, 75] width 6 height 6
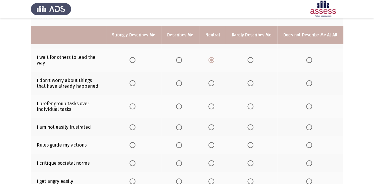
scroll to position [119, 0]
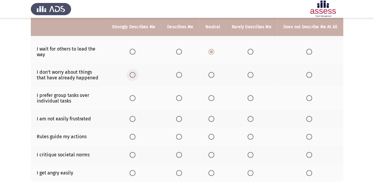
click at [135, 75] on span "Select an option" at bounding box center [133, 75] width 6 height 6
click at [135, 75] on input "Select an option" at bounding box center [133, 75] width 6 height 6
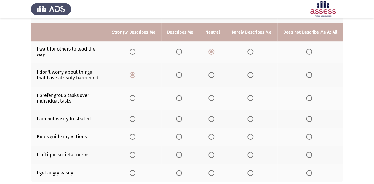
scroll to position [142, 0]
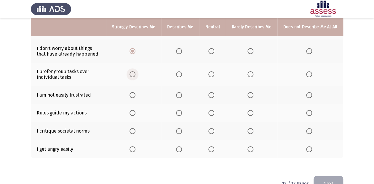
click at [136, 74] on span "Select an option" at bounding box center [133, 74] width 6 height 6
click at [136, 74] on input "Select an option" at bounding box center [133, 74] width 6 height 6
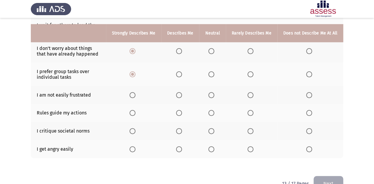
scroll to position [159, 0]
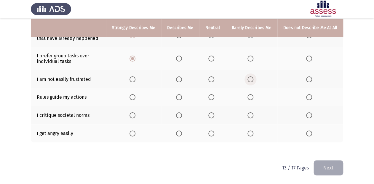
click at [253, 78] on span "Select an option" at bounding box center [251, 79] width 6 height 6
click at [253, 78] on input "Select an option" at bounding box center [251, 79] width 6 height 6
click at [182, 96] on span "Select an option" at bounding box center [179, 97] width 6 height 6
click at [182, 96] on input "Select an option" at bounding box center [179, 97] width 6 height 6
click at [214, 112] on span "Select an option" at bounding box center [212, 115] width 6 height 6
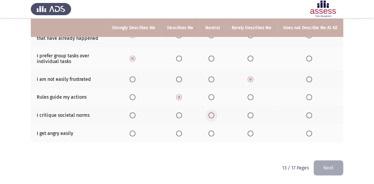
click at [214, 112] on input "Select an option" at bounding box center [212, 115] width 6 height 6
click at [180, 132] on span "Select an option" at bounding box center [179, 133] width 6 height 6
click at [180, 132] on input "Select an option" at bounding box center [179, 133] width 6 height 6
click at [314, 153] on button "Next" at bounding box center [329, 167] width 30 height 15
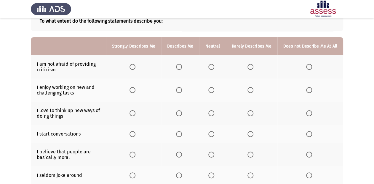
scroll to position [47, 0]
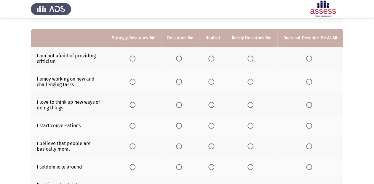
click at [182, 59] on span "Select an option" at bounding box center [179, 58] width 6 height 6
click at [182, 59] on input "Select an option" at bounding box center [179, 58] width 6 height 6
click at [181, 84] on span "Select an option" at bounding box center [179, 82] width 6 height 6
click at [181, 84] on input "Select an option" at bounding box center [179, 82] width 6 height 6
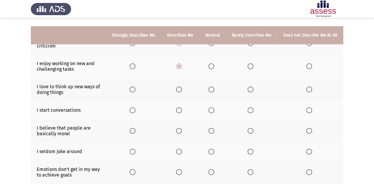
scroll to position [71, 0]
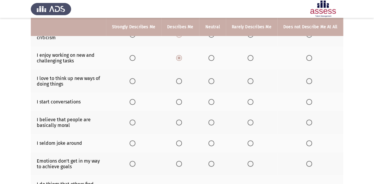
click at [179, 82] on span "Select an option" at bounding box center [179, 81] width 6 height 6
click at [179, 82] on input "Select an option" at bounding box center [179, 81] width 6 height 6
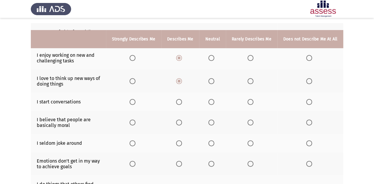
scroll to position [95, 0]
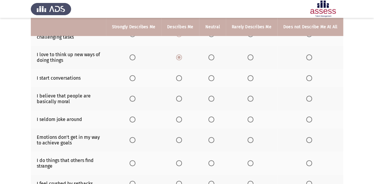
click at [136, 79] on span "Select an option" at bounding box center [133, 78] width 6 height 6
click at [136, 79] on input "Select an option" at bounding box center [133, 78] width 6 height 6
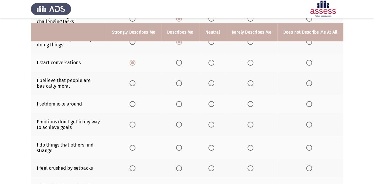
scroll to position [119, 0]
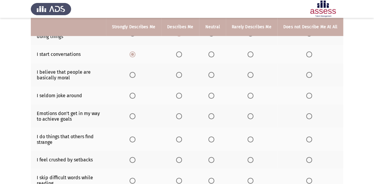
click at [182, 76] on span "Select an option" at bounding box center [179, 75] width 6 height 6
click at [182, 76] on input "Select an option" at bounding box center [179, 75] width 6 height 6
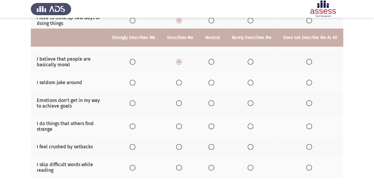
scroll to position [142, 0]
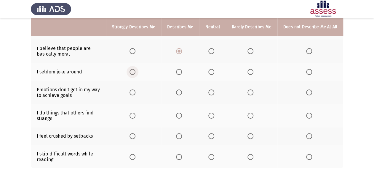
click at [135, 73] on span "Select an option" at bounding box center [133, 72] width 6 height 6
click at [135, 73] on input "Select an option" at bounding box center [133, 72] width 6 height 6
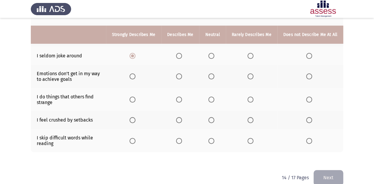
scroll to position [166, 0]
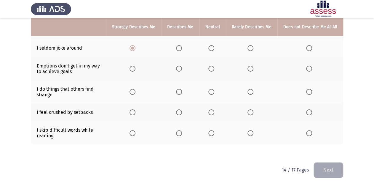
click at [253, 68] on span "Select an option" at bounding box center [251, 69] width 6 height 6
click at [253, 68] on input "Select an option" at bounding box center [251, 69] width 6 height 6
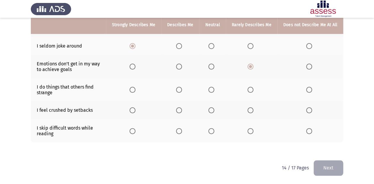
scroll to position [169, 0]
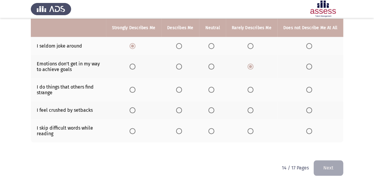
click at [182, 90] on span "Select an option" at bounding box center [179, 90] width 6 height 6
click at [182, 90] on input "Select an option" at bounding box center [179, 90] width 6 height 6
click at [135, 130] on span "Select an option" at bounding box center [133, 131] width 6 height 6
click at [135, 130] on input "Select an option" at bounding box center [133, 131] width 6 height 6
click at [182, 110] on span "Select an option" at bounding box center [179, 110] width 6 height 6
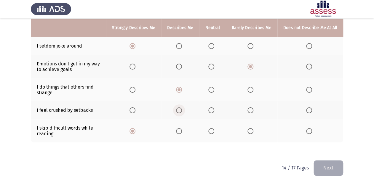
click at [182, 110] on input "Select an option" at bounding box center [179, 110] width 6 height 6
click at [314, 153] on button "Next" at bounding box center [329, 167] width 30 height 15
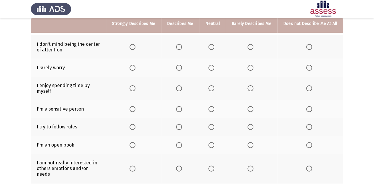
scroll to position [47, 0]
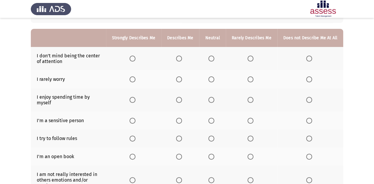
click at [182, 60] on span "Select an option" at bounding box center [179, 58] width 6 height 6
click at [182, 60] on input "Select an option" at bounding box center [179, 58] width 6 height 6
click at [310, 79] on span "Select an option" at bounding box center [309, 79] width 6 height 6
click at [310, 79] on input "Select an option" at bounding box center [309, 79] width 6 height 6
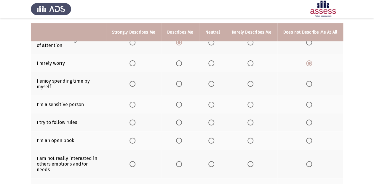
scroll to position [71, 0]
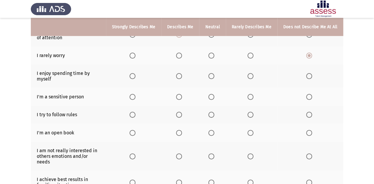
click at [135, 74] on span "Select an option" at bounding box center [133, 76] width 6 height 6
click at [135, 74] on input "Select an option" at bounding box center [133, 76] width 6 height 6
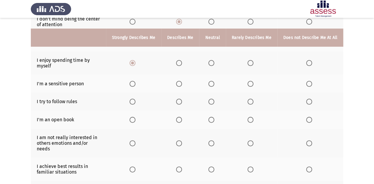
scroll to position [95, 0]
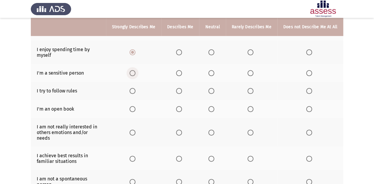
click at [135, 74] on span "Select an option" at bounding box center [133, 73] width 6 height 6
click at [135, 74] on input "Select an option" at bounding box center [133, 73] width 6 height 6
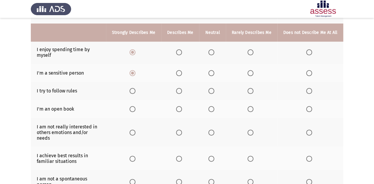
scroll to position [119, 0]
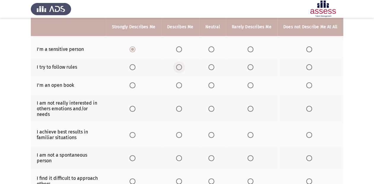
click at [182, 68] on span "Select an option" at bounding box center [179, 67] width 6 height 6
click at [182, 68] on input "Select an option" at bounding box center [179, 67] width 6 height 6
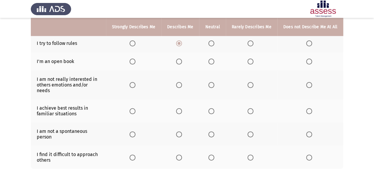
click at [251, 62] on span "Select an option" at bounding box center [251, 61] width 6 height 6
click at [251, 62] on input "Select an option" at bounding box center [251, 61] width 6 height 6
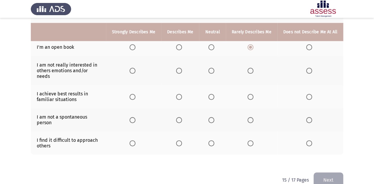
scroll to position [164, 0]
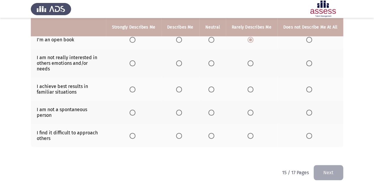
click at [214, 62] on span "Select an option" at bounding box center [212, 63] width 6 height 6
click at [214, 62] on input "Select an option" at bounding box center [212, 63] width 6 height 6
click at [182, 86] on span "Select an option" at bounding box center [179, 89] width 6 height 6
click at [182, 86] on input "Select an option" at bounding box center [179, 89] width 6 height 6
click at [251, 109] on span "Select an option" at bounding box center [251, 112] width 6 height 6
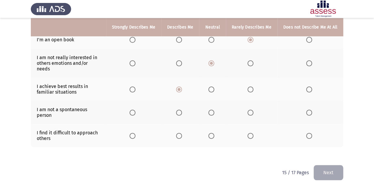
click at [251, 109] on input "Select an option" at bounding box center [251, 112] width 6 height 6
click at [212, 136] on span "Select an option" at bounding box center [212, 136] width 0 height 0
click at [213, 133] on input "Select an option" at bounding box center [212, 136] width 6 height 6
click at [314, 153] on button "Next" at bounding box center [329, 172] width 30 height 15
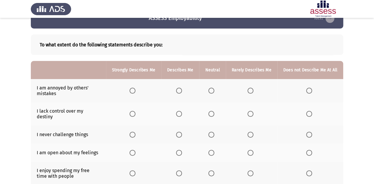
scroll to position [24, 0]
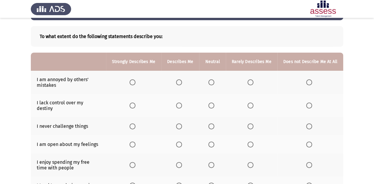
click at [180, 83] on span "Select an option" at bounding box center [179, 82] width 6 height 6
click at [180, 83] on input "Select an option" at bounding box center [179, 82] width 6 height 6
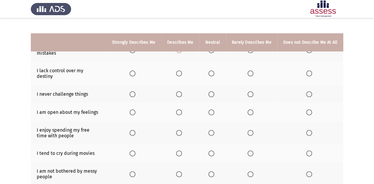
scroll to position [47, 0]
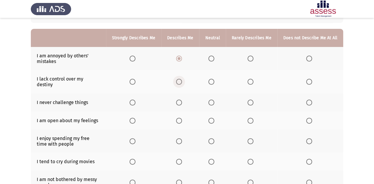
click at [181, 79] on span "Select an option" at bounding box center [179, 82] width 6 height 6
click at [181, 79] on input "Select an option" at bounding box center [179, 82] width 6 height 6
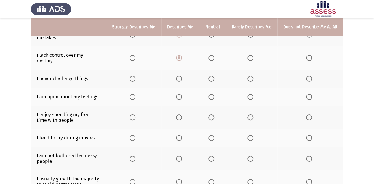
click at [252, 76] on span "Select an option" at bounding box center [251, 79] width 6 height 6
click at [252, 76] on input "Select an option" at bounding box center [251, 79] width 6 height 6
click at [181, 94] on span "Select an option" at bounding box center [179, 97] width 6 height 6
click at [181, 94] on input "Select an option" at bounding box center [179, 97] width 6 height 6
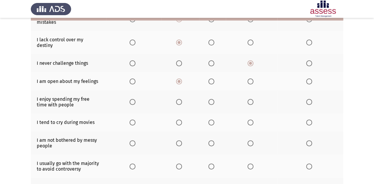
scroll to position [95, 0]
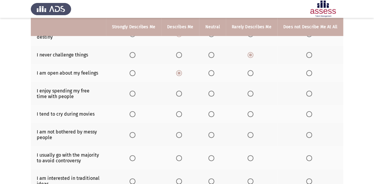
click at [181, 91] on span "Select an option" at bounding box center [179, 93] width 6 height 6
click at [181, 91] on input "Select an option" at bounding box center [179, 93] width 6 height 6
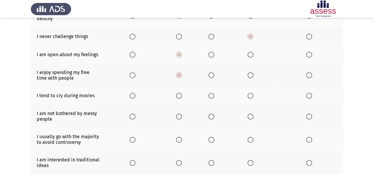
scroll to position [119, 0]
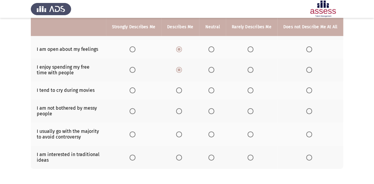
click at [212, 87] on span "Select an option" at bounding box center [212, 90] width 6 height 6
click at [212, 87] on input "Select an option" at bounding box center [212, 90] width 6 height 6
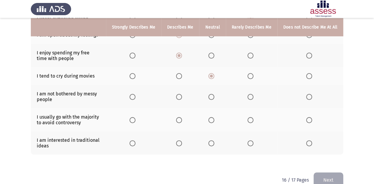
scroll to position [141, 0]
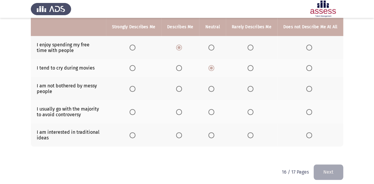
click at [250, 86] on span "Select an option" at bounding box center [251, 89] width 6 height 6
click at [250, 86] on input "Select an option" at bounding box center [251, 89] width 6 height 6
click at [309, 86] on span "Select an option" at bounding box center [309, 89] width 6 height 6
click at [309, 86] on input "Select an option" at bounding box center [309, 89] width 6 height 6
click at [251, 109] on span "Select an option" at bounding box center [251, 112] width 6 height 6
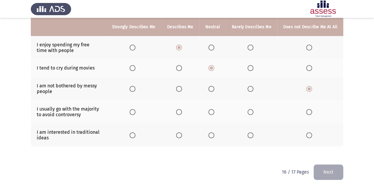
click at [251, 109] on input "Select an option" at bounding box center [251, 112] width 6 height 6
click at [136, 132] on span "Select an option" at bounding box center [133, 135] width 6 height 6
click at [136, 132] on input "Select an option" at bounding box center [133, 135] width 6 height 6
click at [314, 153] on button "Next" at bounding box center [329, 171] width 30 height 15
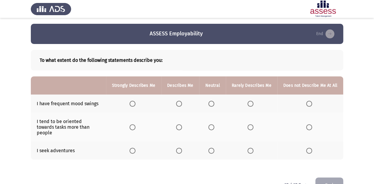
scroll to position [12, 0]
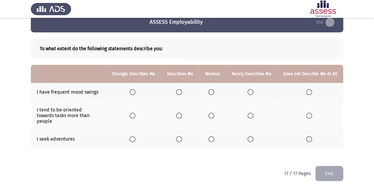
click at [181, 92] on span "Select an option" at bounding box center [179, 92] width 6 height 6
click at [181, 92] on input "Select an option" at bounding box center [179, 92] width 6 height 6
click at [212, 112] on span "Select an option" at bounding box center [212, 115] width 6 height 6
click at [212, 112] on input "Select an option" at bounding box center [212, 115] width 6 height 6
click at [252, 136] on span "Select an option" at bounding box center [251, 139] width 6 height 6
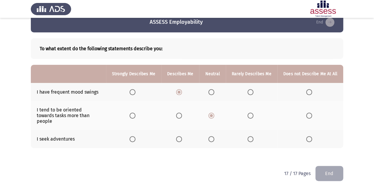
click at [252, 136] on input "Select an option" at bounding box center [251, 139] width 6 height 6
click at [314, 153] on button "End" at bounding box center [330, 173] width 28 height 15
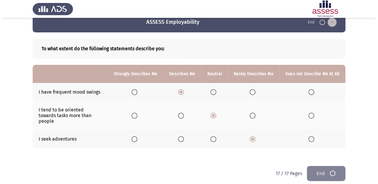
scroll to position [0, 0]
